Goal: Task Accomplishment & Management: Complete application form

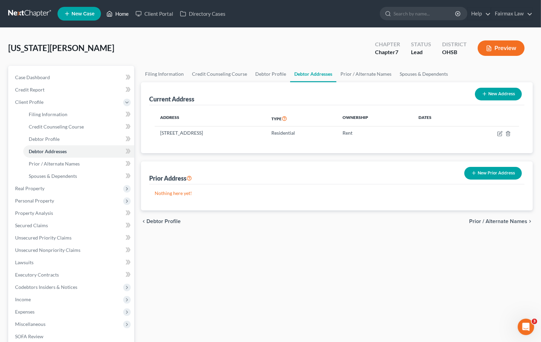
click at [119, 13] on link "Home" at bounding box center [117, 14] width 29 height 12
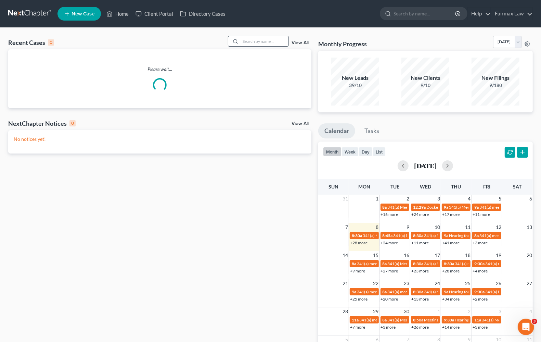
click at [253, 40] on input "search" at bounding box center [265, 41] width 48 height 10
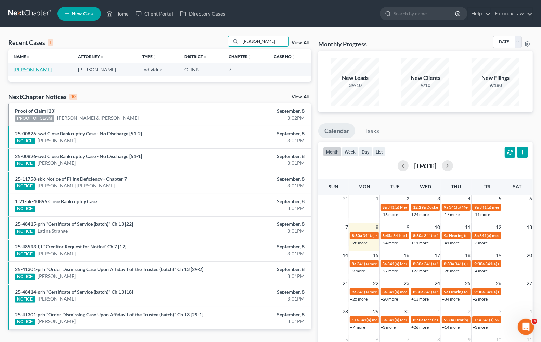
type input "[PERSON_NAME]"
click at [40, 69] on link "[PERSON_NAME]" at bounding box center [33, 69] width 38 height 6
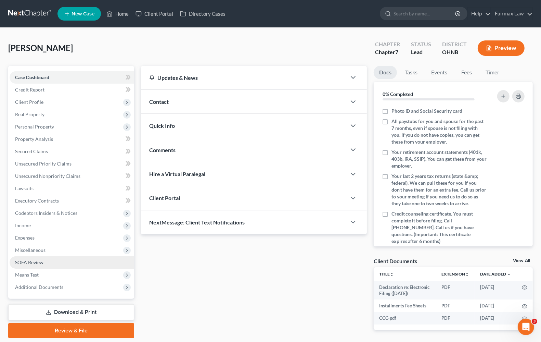
click at [39, 273] on span "Means Test" at bounding box center [72, 274] width 125 height 12
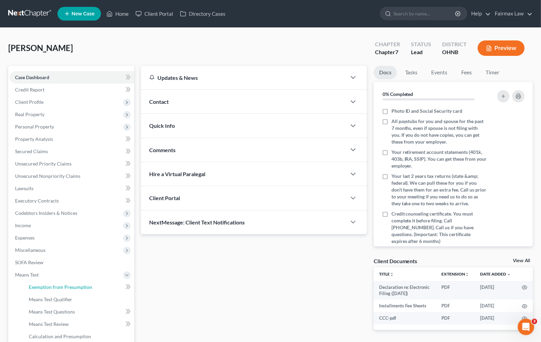
drag, startPoint x: 55, startPoint y: 288, endPoint x: 407, endPoint y: 264, distance: 352.7
click at [56, 288] on span "Exemption from Presumption" at bounding box center [60, 287] width 63 height 6
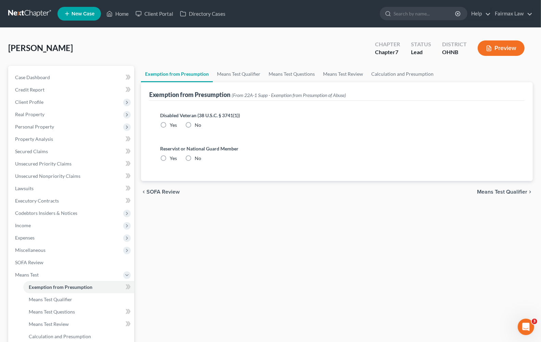
click at [514, 192] on span "Means Test Qualifier" at bounding box center [502, 191] width 50 height 5
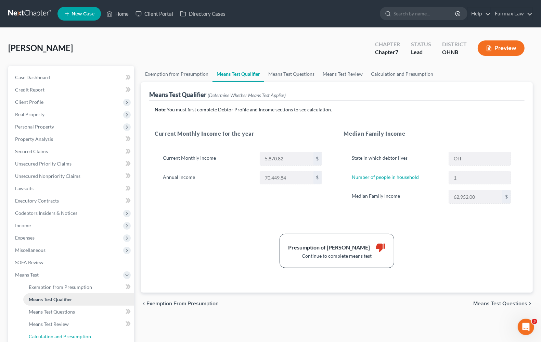
drag, startPoint x: 69, startPoint y: 334, endPoint x: 118, endPoint y: 304, distance: 57.8
click at [69, 334] on span "Calculation and Presumption" at bounding box center [60, 336] width 62 height 6
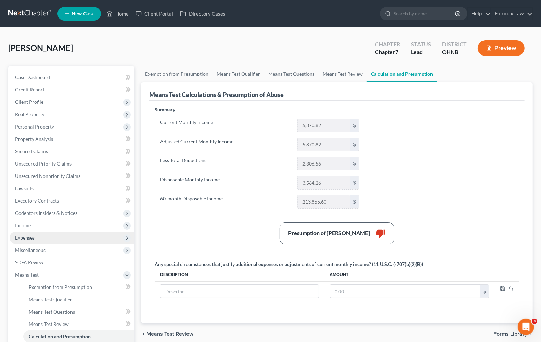
click at [32, 240] on span "Expenses" at bounding box center [72, 237] width 125 height 12
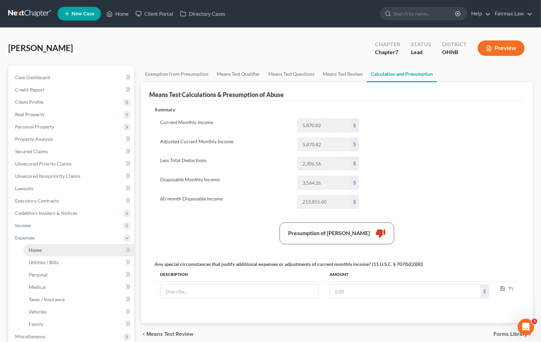
click at [39, 250] on span "Home" at bounding box center [35, 250] width 13 height 6
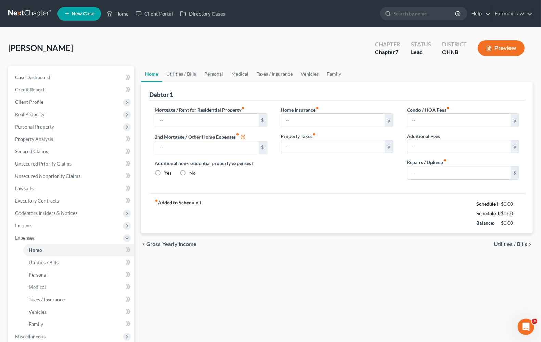
type input "1,150.00"
type input "0.00"
radio input "true"
type input "0.00"
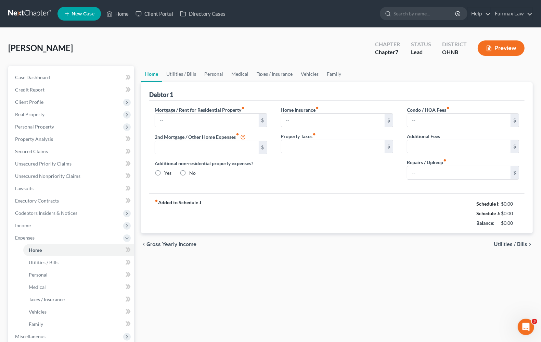
type input "0.00"
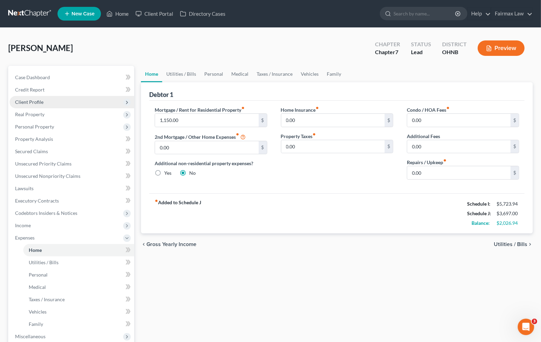
drag, startPoint x: 33, startPoint y: 100, endPoint x: 39, endPoint y: 102, distance: 6.1
click at [33, 100] on span "Client Profile" at bounding box center [29, 102] width 28 height 6
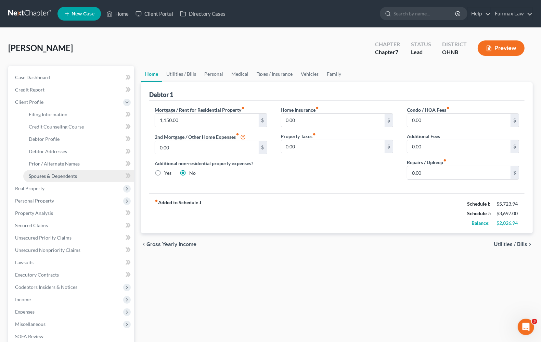
click at [51, 173] on span "Spouses & Dependents" at bounding box center [53, 176] width 48 height 6
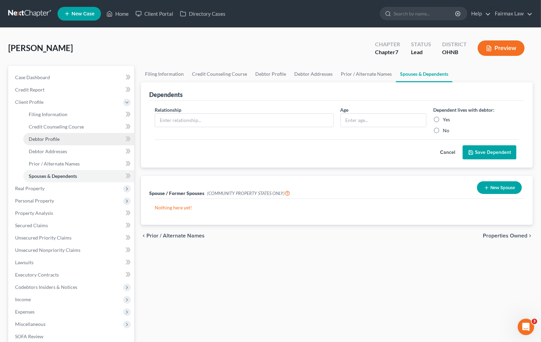
click at [53, 137] on span "Debtor Profile" at bounding box center [44, 139] width 31 height 6
select select "0"
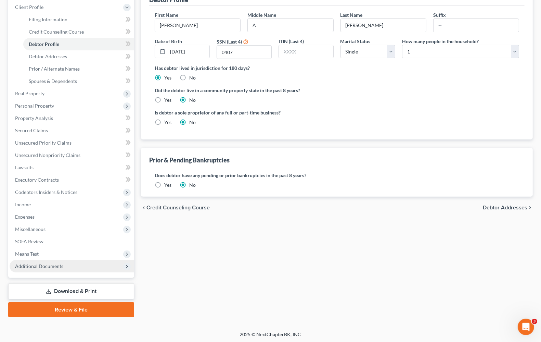
scroll to position [95, 0]
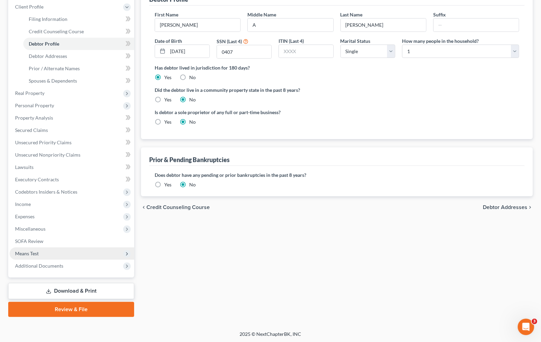
drag, startPoint x: 31, startPoint y: 251, endPoint x: 40, endPoint y: 247, distance: 9.8
click at [31, 251] on span "Means Test" at bounding box center [27, 253] width 24 height 6
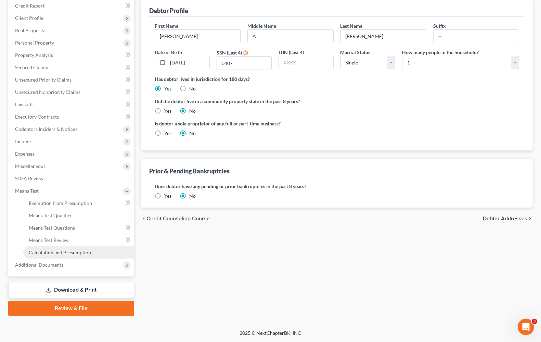
scroll to position [83, 0]
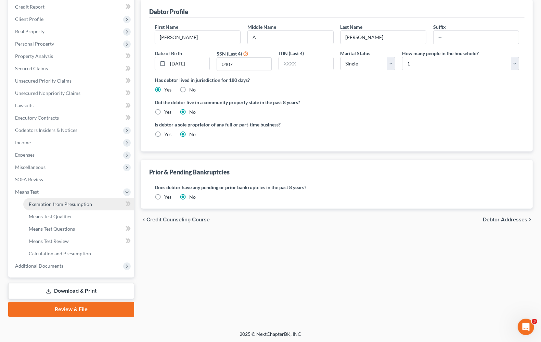
click at [42, 206] on link "Exemption from Presumption" at bounding box center [78, 204] width 111 height 12
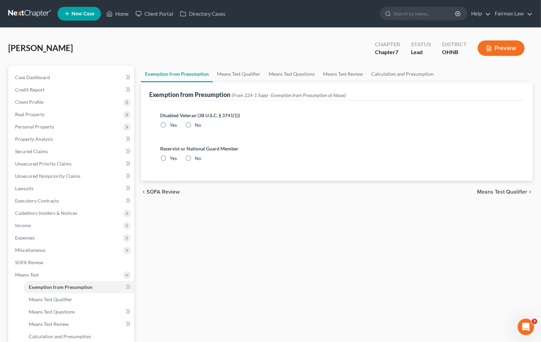
click at [485, 190] on span "Means Test Qualifier" at bounding box center [502, 191] width 50 height 5
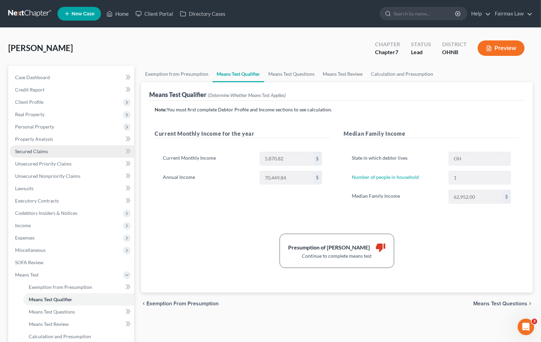
click at [35, 150] on span "Secured Claims" at bounding box center [31, 151] width 33 height 6
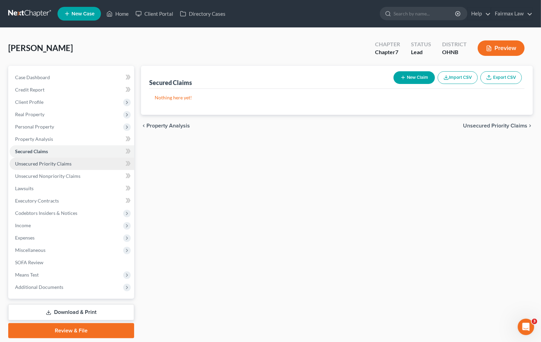
click at [51, 163] on span "Unsecured Priority Claims" at bounding box center [43, 164] width 56 height 6
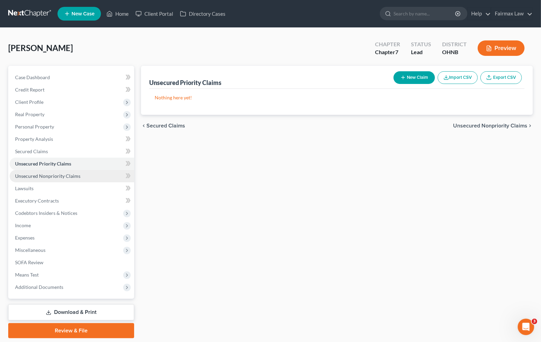
click at [67, 175] on span "Unsecured Nonpriority Claims" at bounding box center [47, 176] width 65 height 6
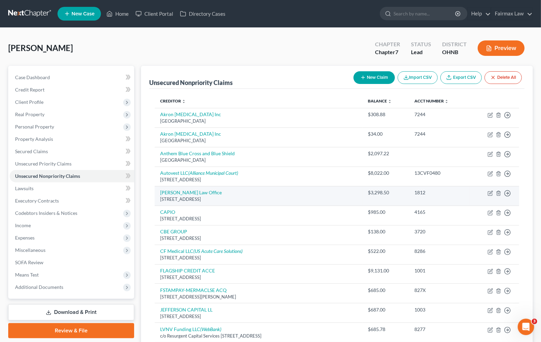
drag, startPoint x: 23, startPoint y: 221, endPoint x: 302, endPoint y: 187, distance: 280.3
click at [23, 222] on span "Income" at bounding box center [23, 225] width 16 height 6
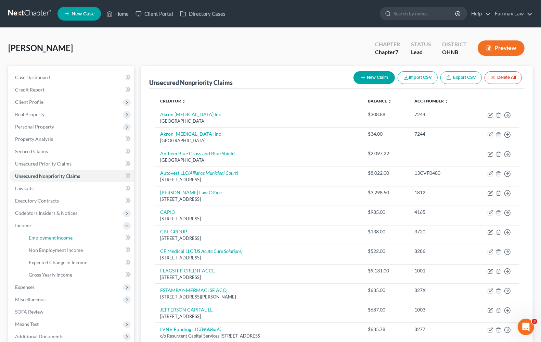
click at [52, 238] on span "Employment Income" at bounding box center [51, 237] width 44 height 6
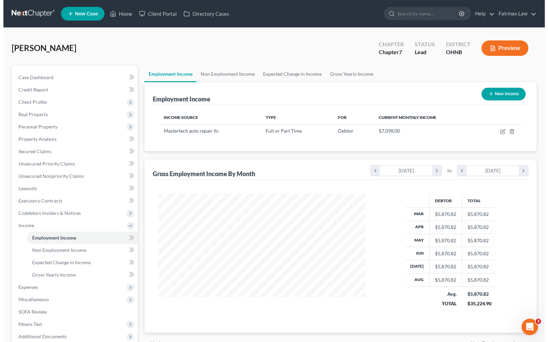
scroll to position [123, 220]
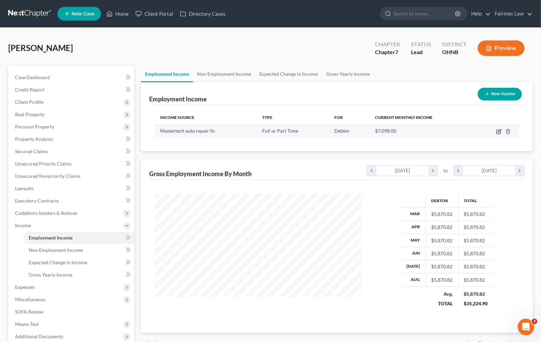
click at [500, 130] on icon "button" at bounding box center [498, 131] width 5 height 5
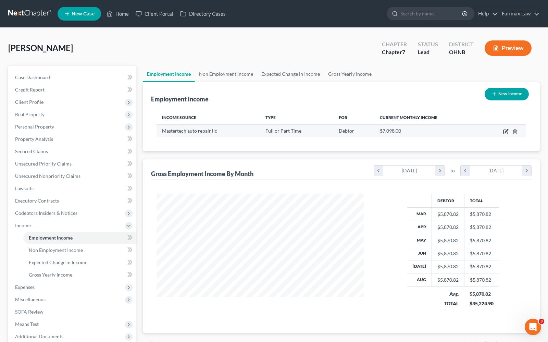
select select "0"
select select "36"
select select "3"
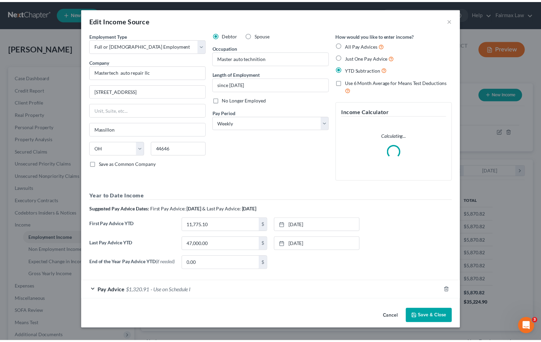
scroll to position [123, 223]
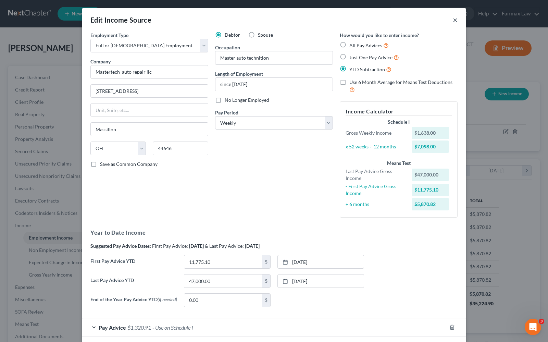
click at [452, 21] on button "×" at bounding box center [454, 20] width 5 height 8
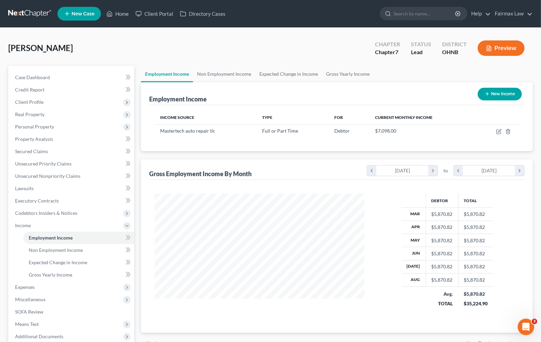
scroll to position [342130, 342032]
click at [56, 250] on span "Non Employment Income" at bounding box center [56, 250] width 54 height 6
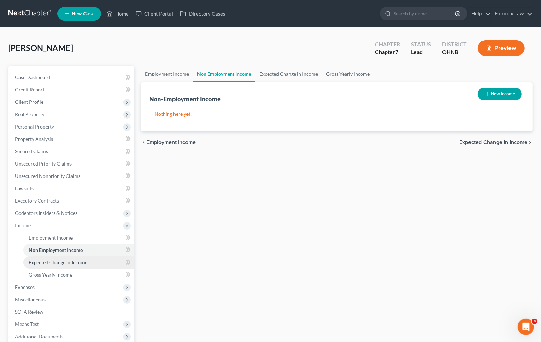
click at [52, 263] on span "Expected Change in Income" at bounding box center [58, 262] width 59 height 6
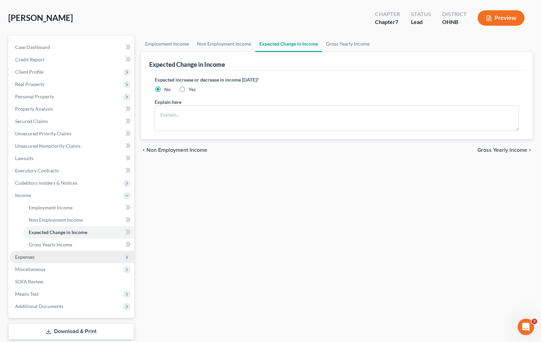
scroll to position [71, 0]
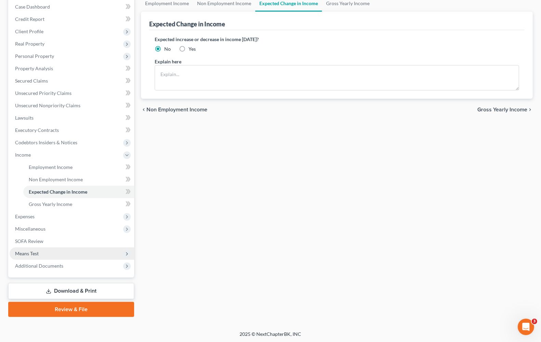
click at [14, 254] on span "Means Test" at bounding box center [72, 253] width 125 height 12
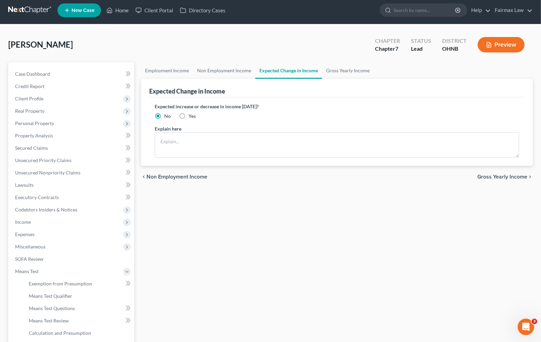
scroll to position [0, 0]
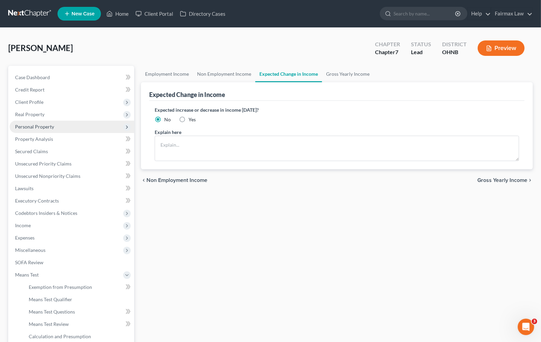
click at [51, 131] on span "Personal Property" at bounding box center [72, 126] width 125 height 12
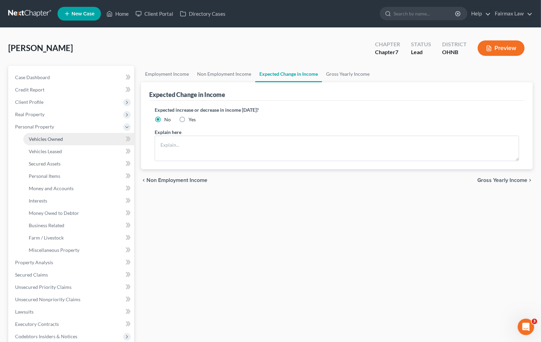
click at [50, 141] on span "Vehicles Owned" at bounding box center [46, 139] width 34 height 6
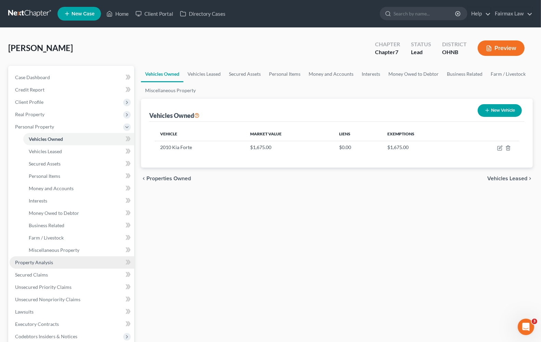
click at [39, 260] on span "Property Analysis" at bounding box center [34, 262] width 38 height 6
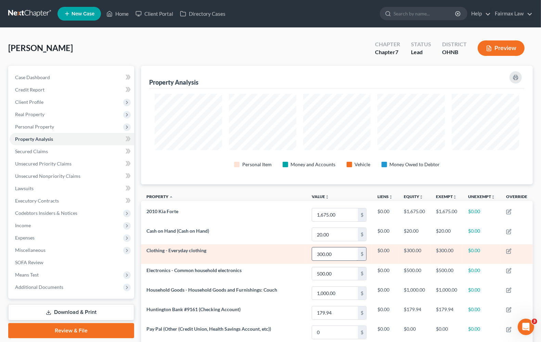
scroll to position [118, 392]
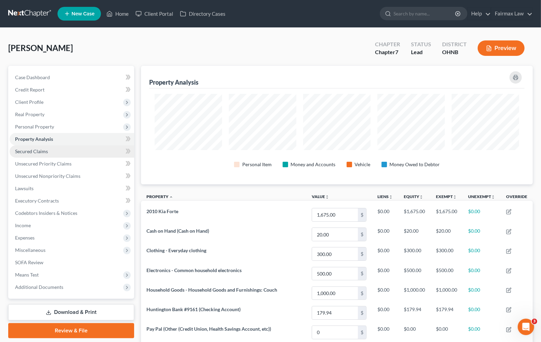
click at [39, 155] on link "Secured Claims" at bounding box center [72, 151] width 125 height 12
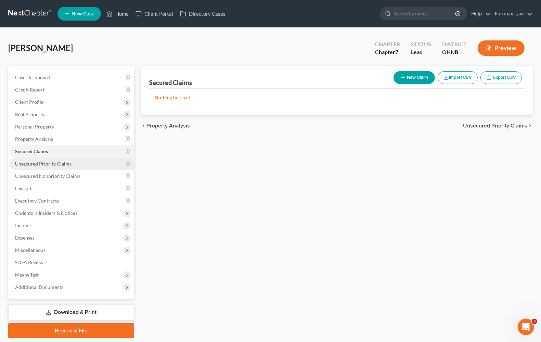
click at [40, 165] on span "Unsecured Priority Claims" at bounding box center [43, 164] width 56 height 6
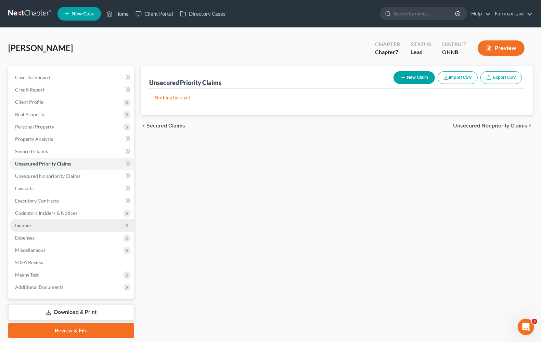
click at [35, 226] on span "Income" at bounding box center [72, 225] width 125 height 12
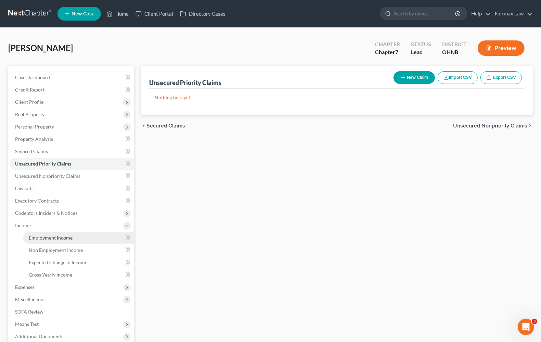
click at [39, 235] on span "Employment Income" at bounding box center [51, 237] width 44 height 6
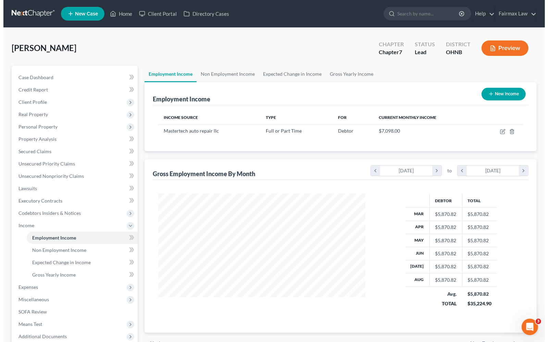
scroll to position [123, 220]
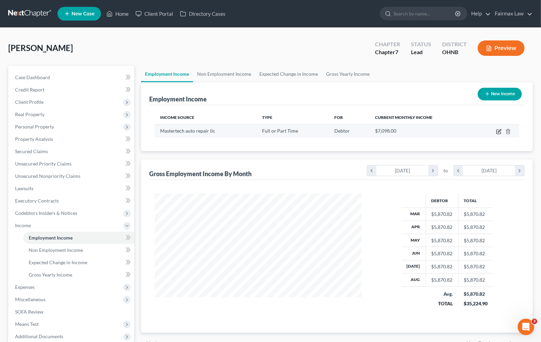
click at [498, 130] on icon "button" at bounding box center [498, 131] width 5 height 5
select select "0"
select select "36"
select select "3"
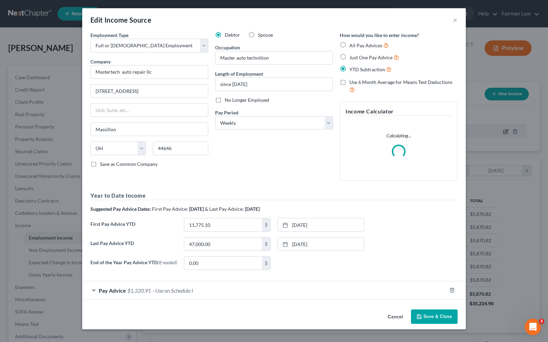
scroll to position [123, 223]
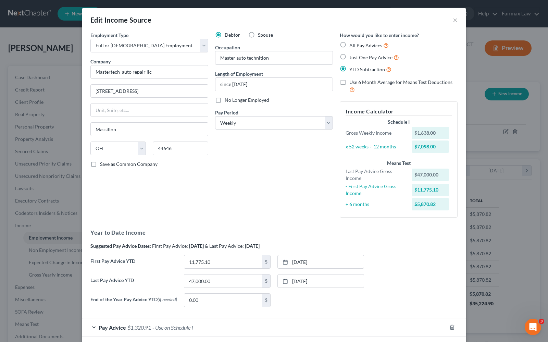
click at [134, 196] on div "Employment Type * Select Full or [DEMOGRAPHIC_DATA] Employment Self Employment …" at bounding box center [149, 126] width 125 height 191
click at [240, 188] on div "Debtor Spouse Occupation Master auto technition Length of Employment since [DAT…" at bounding box center [274, 126] width 125 height 191
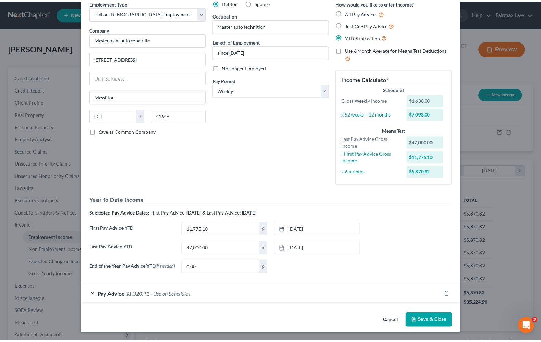
scroll to position [34, 0]
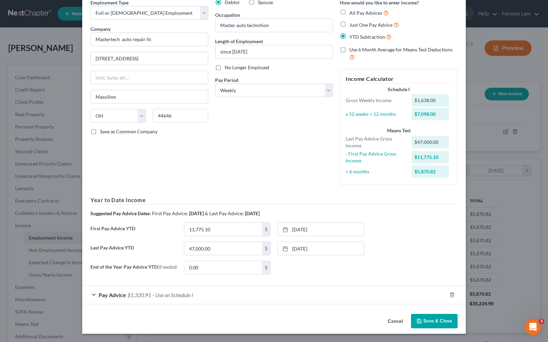
click at [420, 321] on button "Save & Close" at bounding box center [434, 321] width 47 height 14
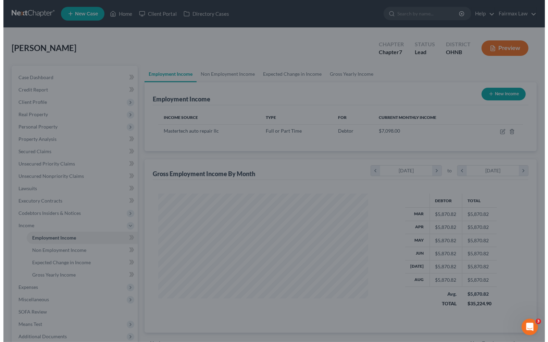
scroll to position [342130, 342032]
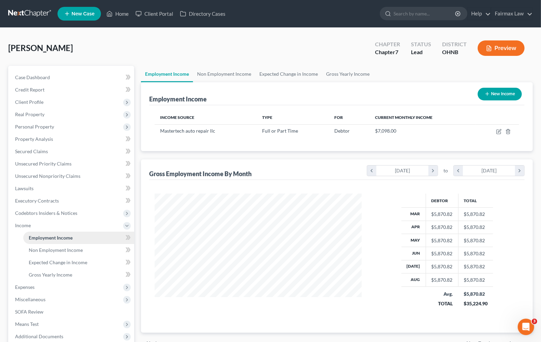
click at [38, 237] on span "Employment Income" at bounding box center [51, 237] width 44 height 6
click at [30, 289] on span "Expenses" at bounding box center [72, 287] width 125 height 12
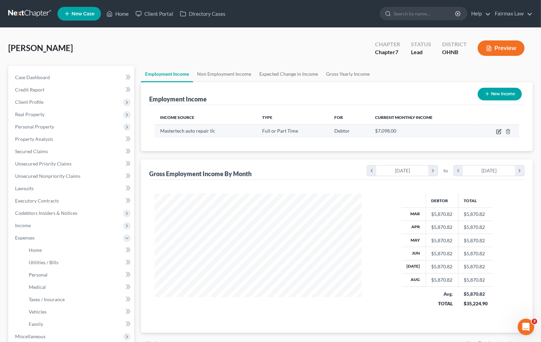
click at [499, 132] on icon "button" at bounding box center [499, 130] width 3 height 3
select select "0"
select select "36"
select select "3"
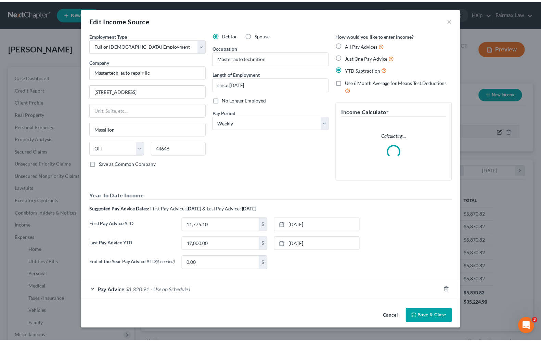
scroll to position [123, 223]
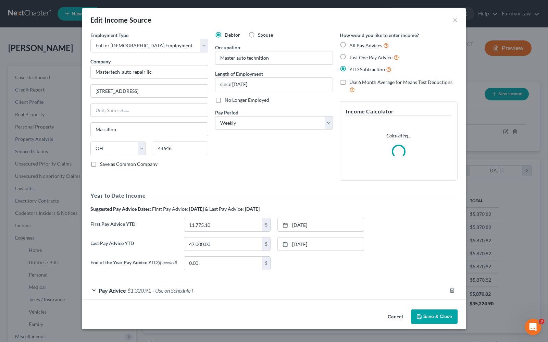
click at [265, 177] on div "Debtor Spouse Occupation Master auto technition Length of Employment since [DAT…" at bounding box center [274, 108] width 125 height 154
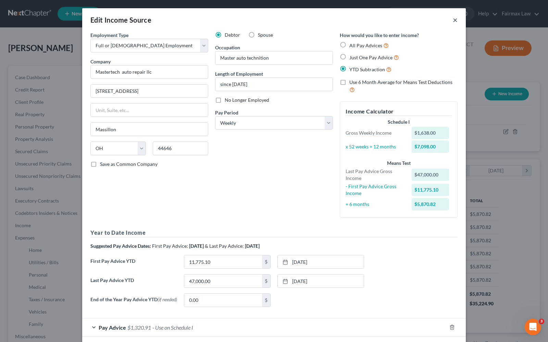
click at [452, 22] on button "×" at bounding box center [454, 20] width 5 height 8
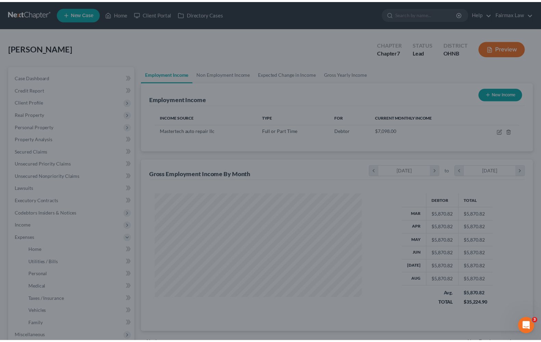
scroll to position [342130, 342032]
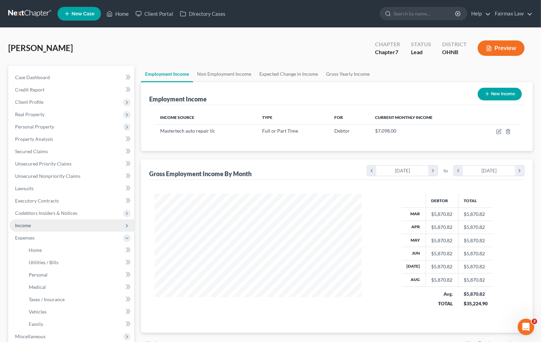
click at [14, 226] on span "Income" at bounding box center [72, 225] width 125 height 12
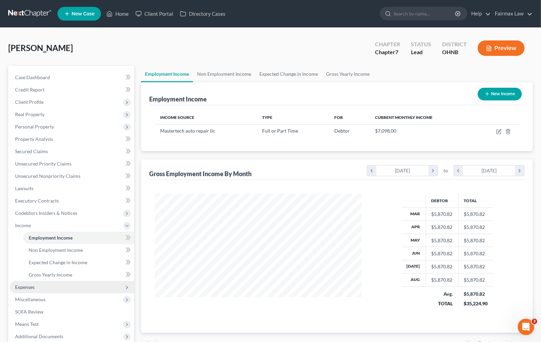
click at [32, 290] on span "Expenses" at bounding box center [72, 287] width 125 height 12
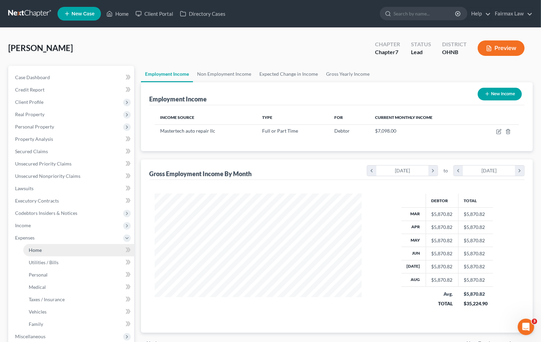
click at [40, 249] on span "Home" at bounding box center [35, 250] width 13 height 6
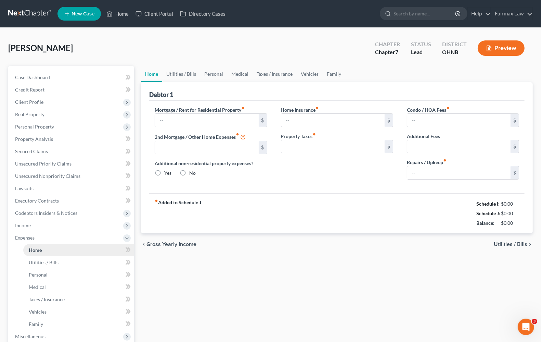
type input "1,150.00"
type input "0.00"
radio input "true"
type input "0.00"
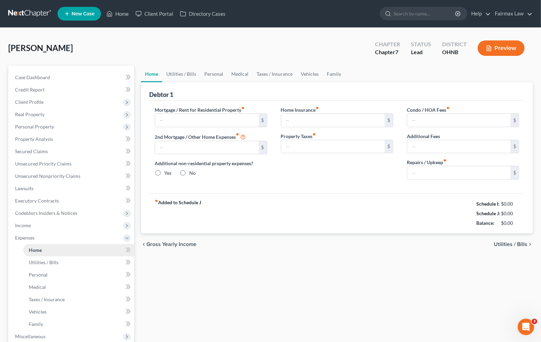
type input "0.00"
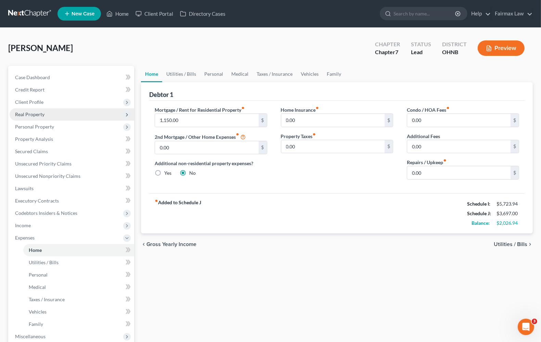
click at [34, 112] on span "Real Property" at bounding box center [29, 114] width 29 height 6
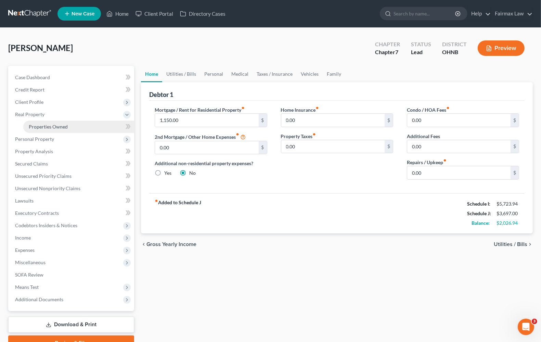
click at [34, 124] on span "Properties Owned" at bounding box center [48, 127] width 39 height 6
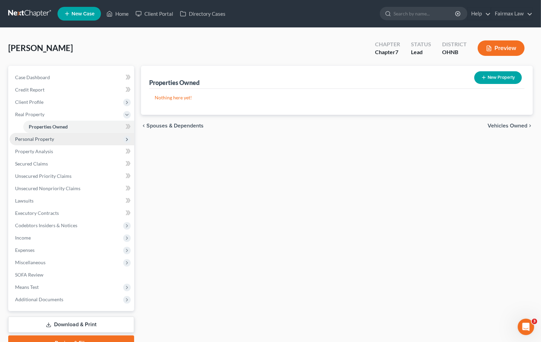
click at [39, 140] on span "Personal Property" at bounding box center [34, 139] width 39 height 6
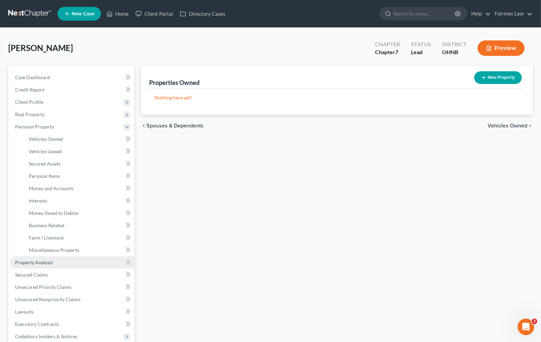
click at [32, 261] on span "Property Analysis" at bounding box center [34, 262] width 38 height 6
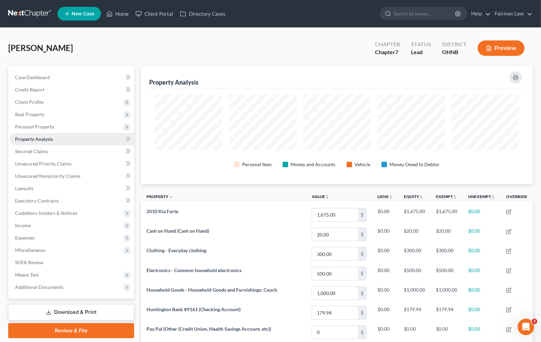
scroll to position [118, 392]
click at [270, 39] on div "[PERSON_NAME] Upgraded Chapter Chapter 7 Status Lead District [GEOGRAPHIC_DATA]…" at bounding box center [270, 51] width 525 height 30
click at [43, 271] on span "Means Test" at bounding box center [72, 274] width 125 height 12
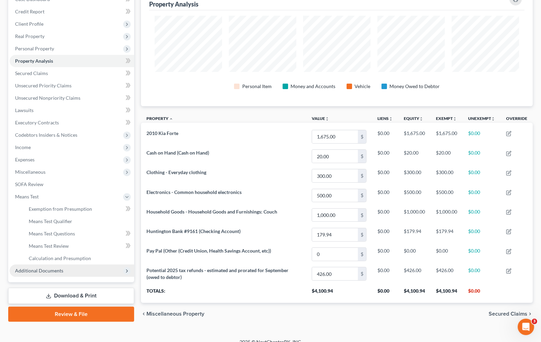
scroll to position [88, 0]
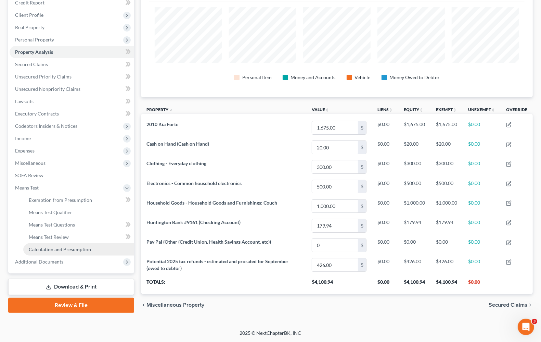
click at [63, 246] on span "Calculation and Presumption" at bounding box center [60, 249] width 62 height 6
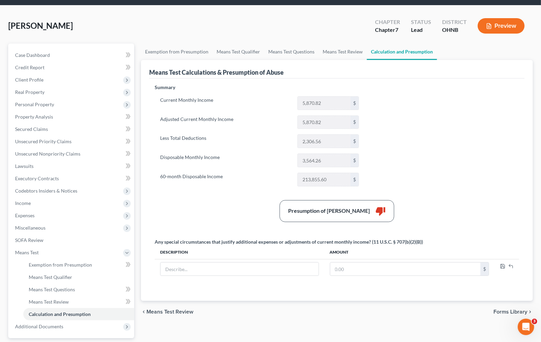
scroll to position [43, 0]
